Goal: Task Accomplishment & Management: Use online tool/utility

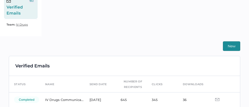
scroll to position [117, 0]
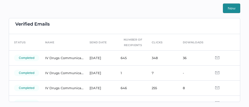
scroll to position [9, 0]
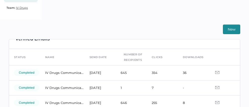
scroll to position [20, 0]
